Goal: Check status: Check status

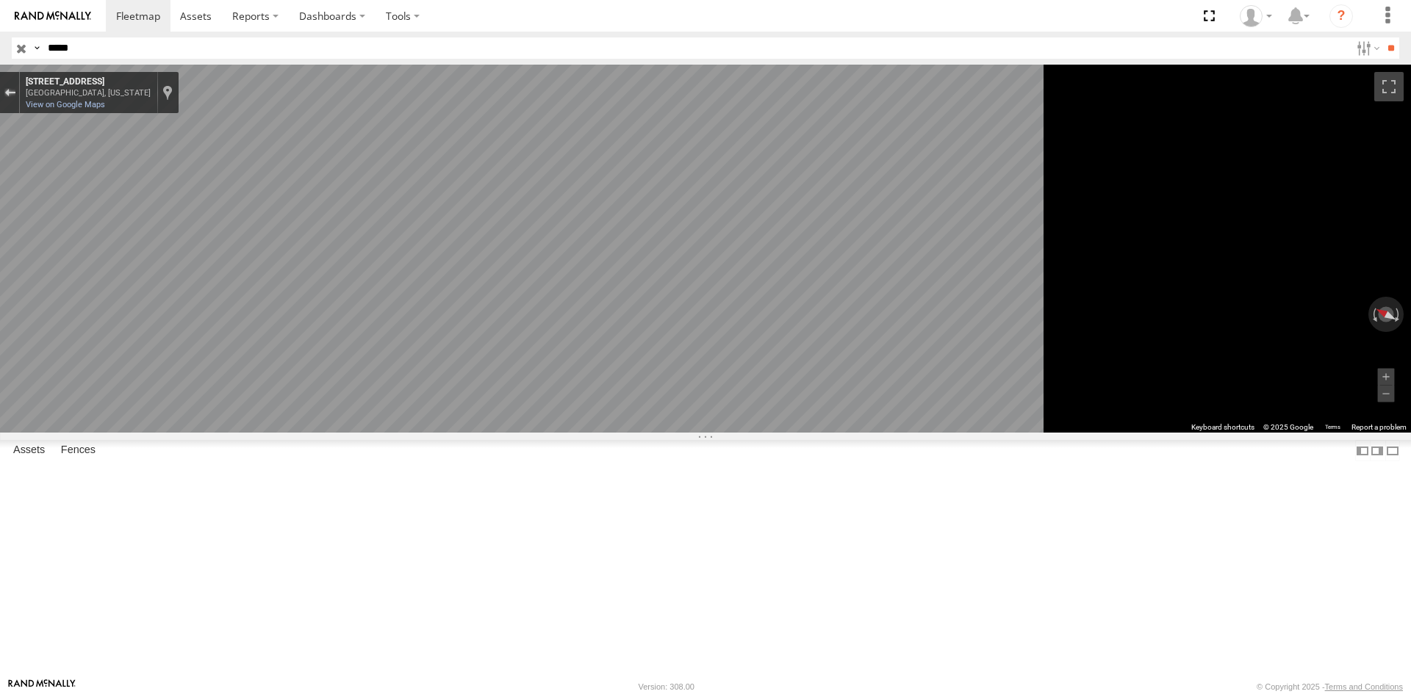
click at [19, 99] on button "Exit the Street View" at bounding box center [9, 93] width 19 height 20
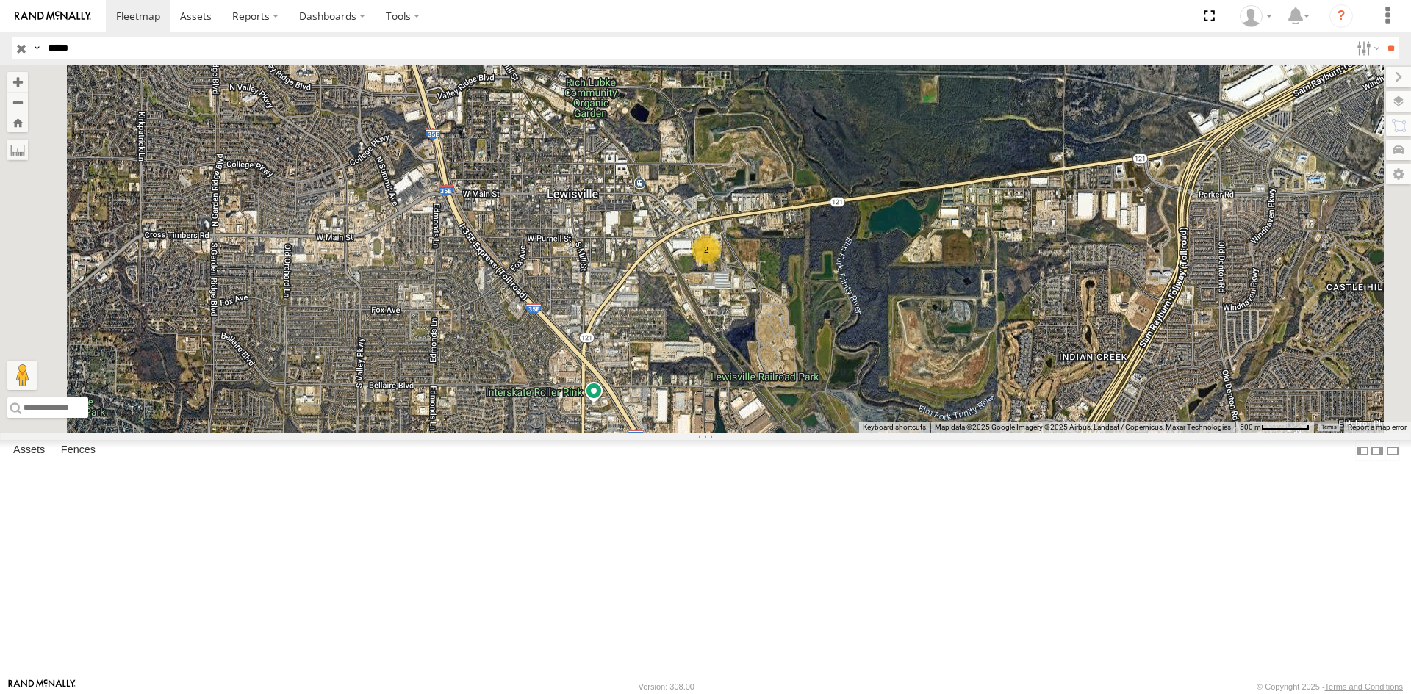
click at [0, 0] on div "23323 4G All Assets" at bounding box center [0, 0] width 0 height 0
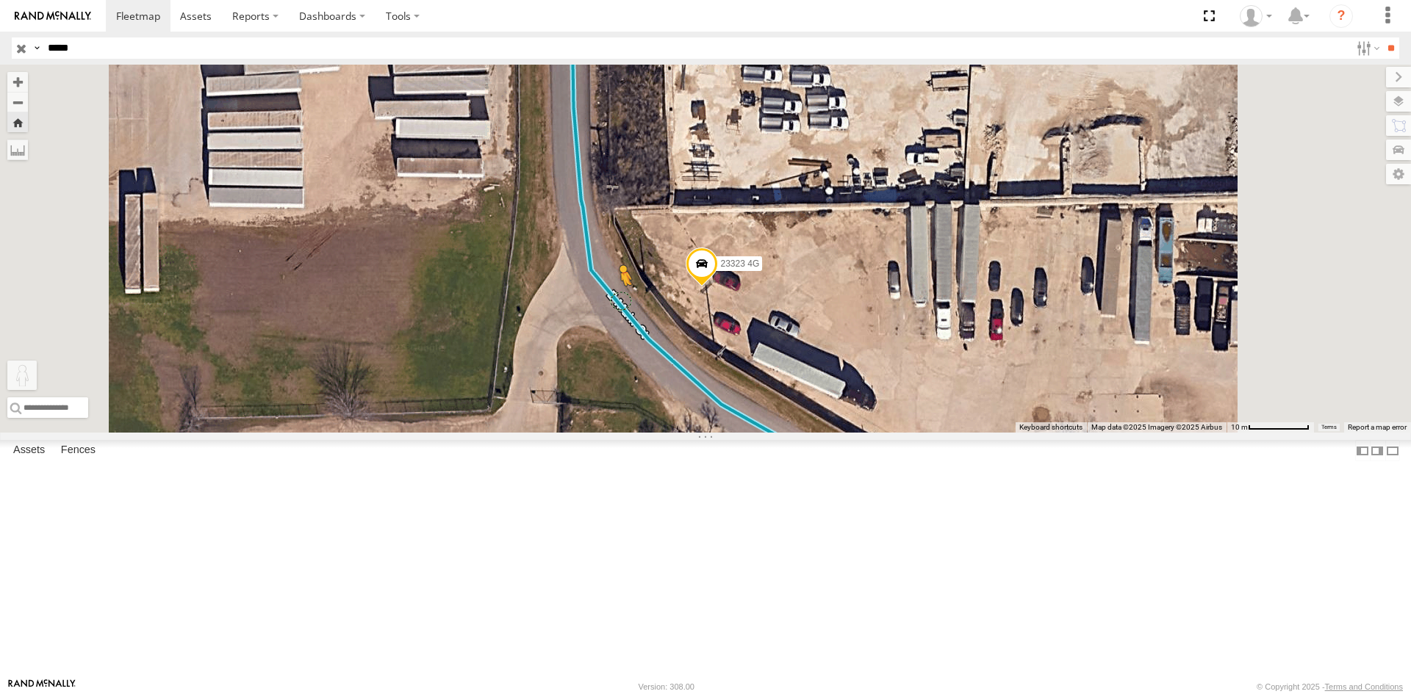
drag, startPoint x: 392, startPoint y: 625, endPoint x: 805, endPoint y: 423, distance: 460.8
click at [805, 423] on div "23323 4G To activate drag with keyboard, press Alt + Enter. Once in keyboard dr…" at bounding box center [705, 249] width 1411 height 368
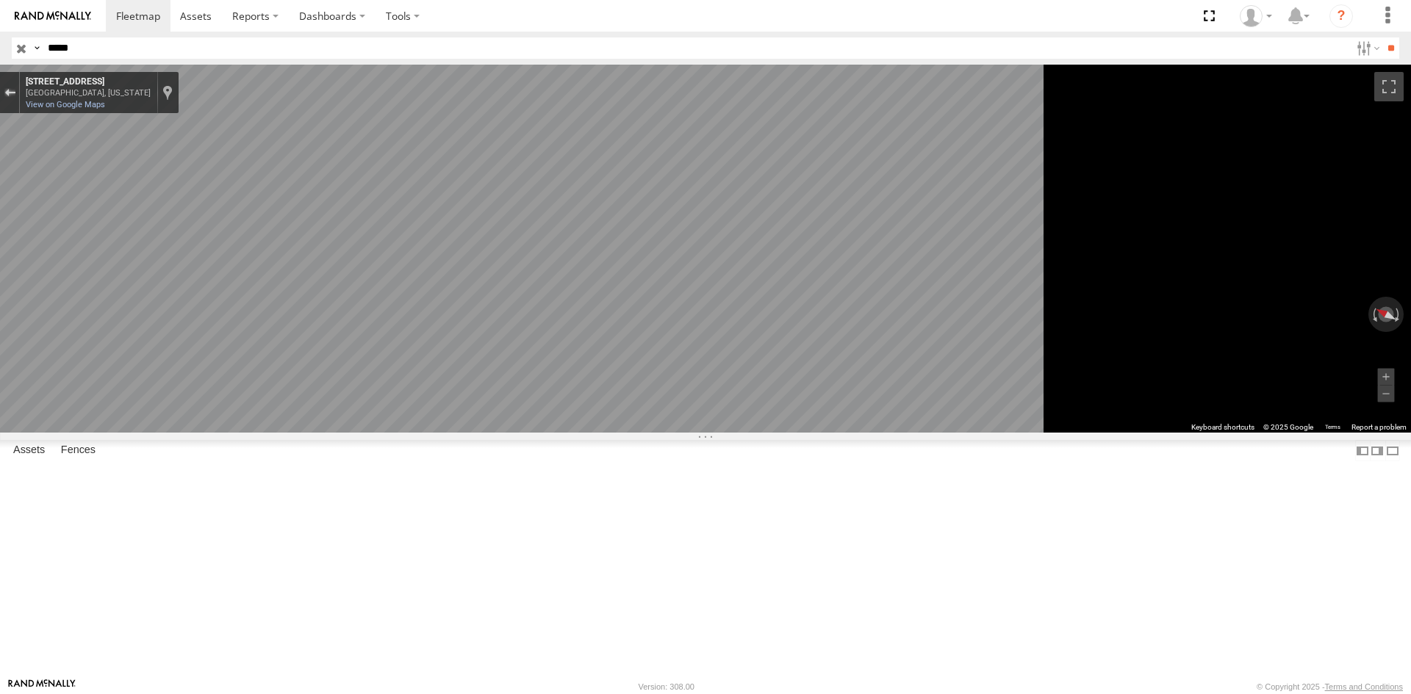
click at [15, 95] on div "Exit the Street View" at bounding box center [9, 92] width 11 height 9
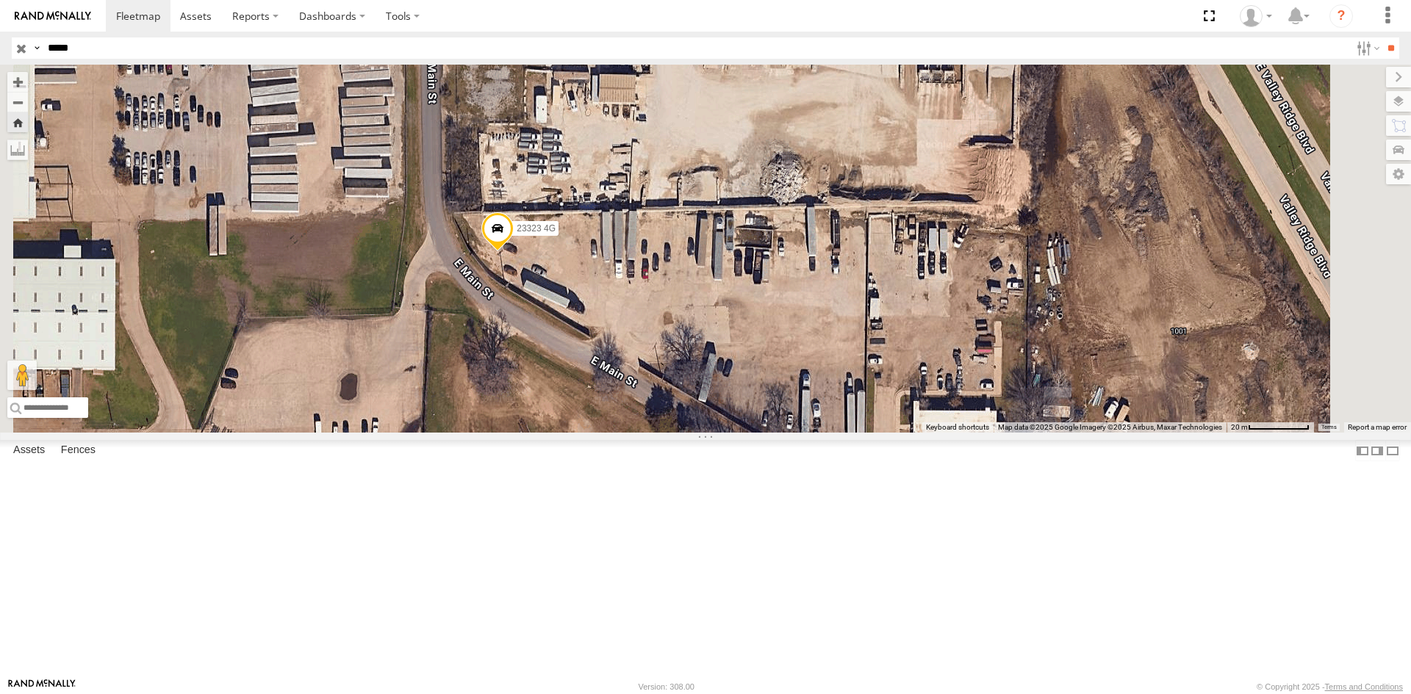
click at [0, 0] on div "All Assets" at bounding box center [0, 0] width 0 height 0
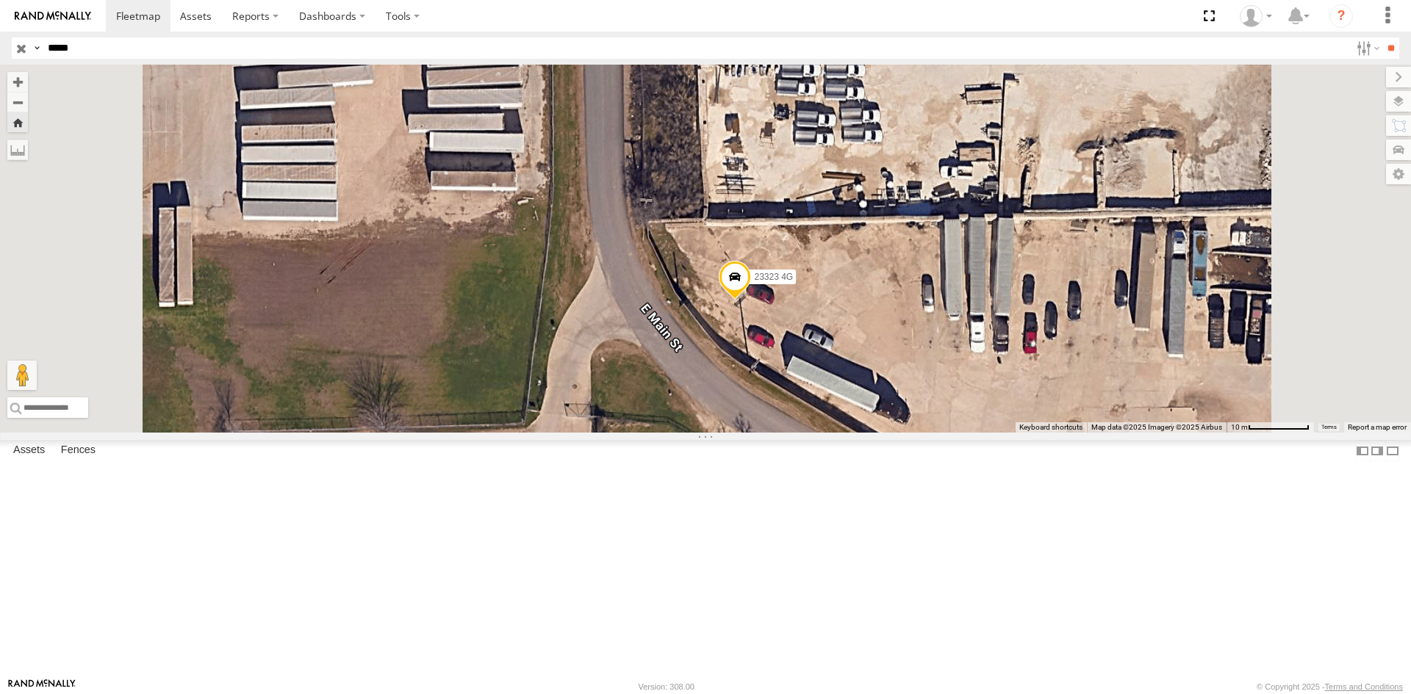
drag, startPoint x: 964, startPoint y: 443, endPoint x: 932, endPoint y: 403, distance: 51.8
click at [751, 300] on span at bounding box center [735, 280] width 32 height 40
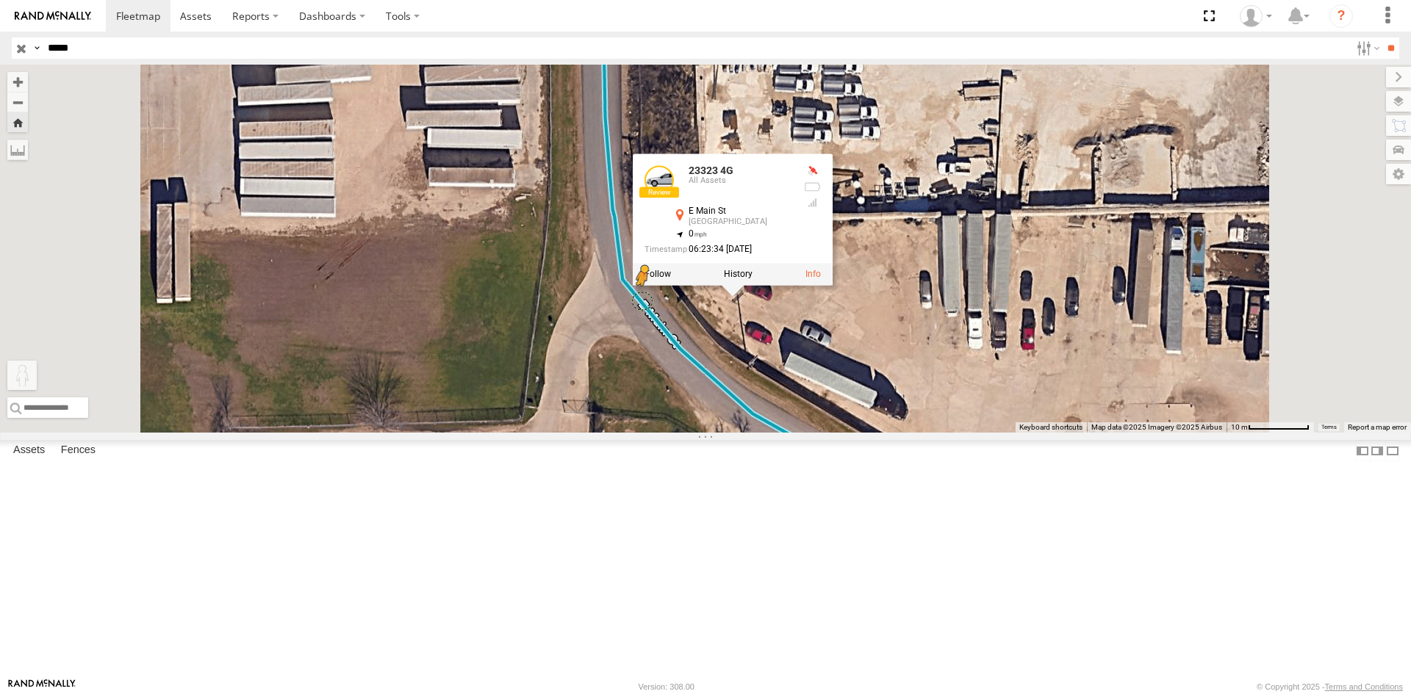
drag, startPoint x: 399, startPoint y: 620, endPoint x: 827, endPoint y: 422, distance: 472.1
click at [827, 422] on div "23323 4G 23323 4G All Assets [STREET_ADDRESS] 33.04088 , -96.97867 0 06:23:34 […" at bounding box center [705, 249] width 1411 height 368
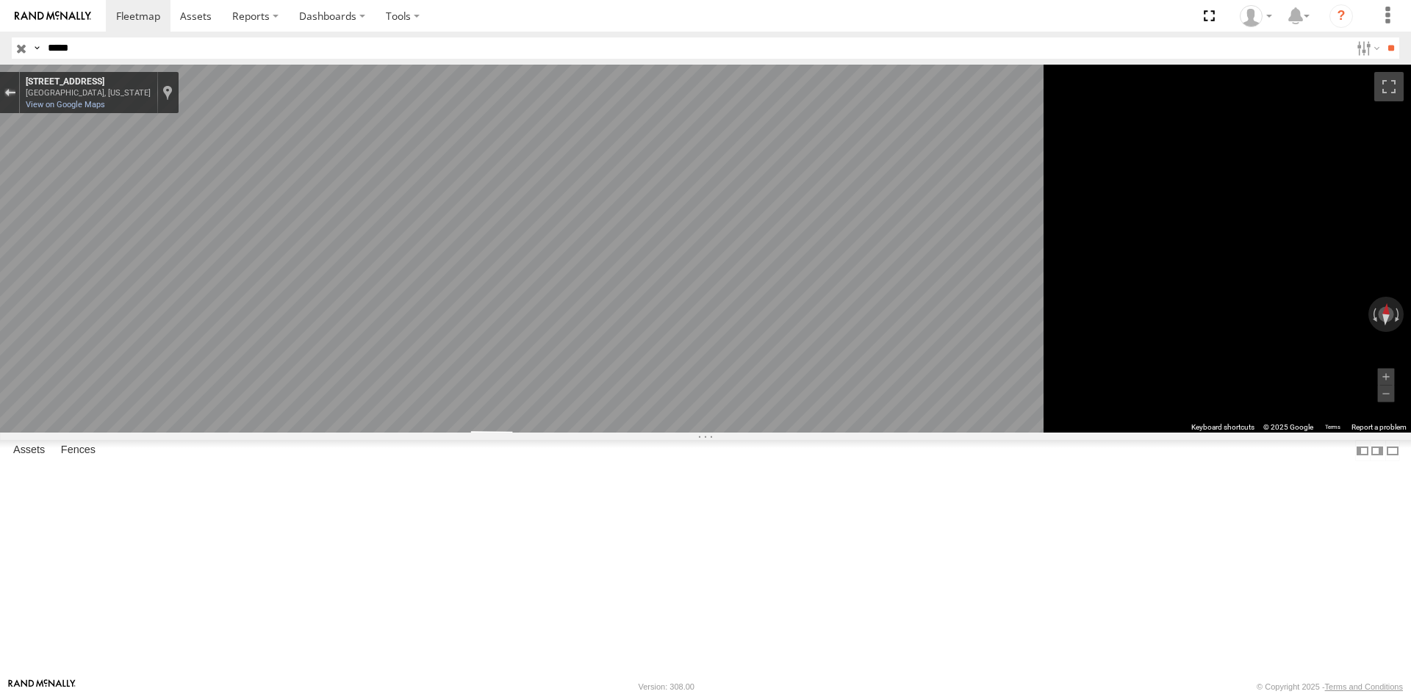
drag, startPoint x: 382, startPoint y: 96, endPoint x: 389, endPoint y: 113, distance: 18.8
click at [15, 96] on div "Exit the Street View" at bounding box center [9, 92] width 11 height 9
